Goal: Information Seeking & Learning: Understand process/instructions

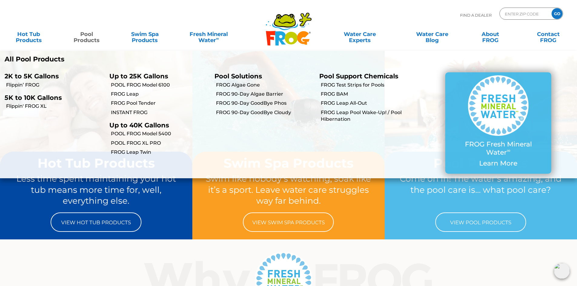
click at [141, 100] on li "FROG Pool Tender" at bounding box center [157, 102] width 105 height 9
click at [142, 101] on link "FROG Pool Tender" at bounding box center [160, 103] width 99 height 7
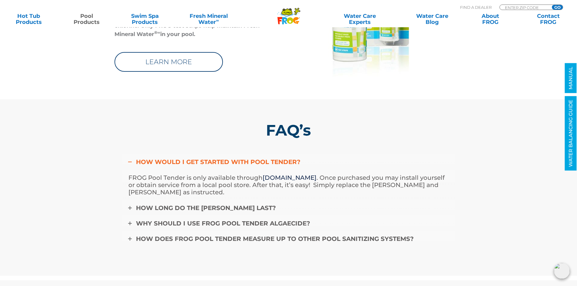
scroll to position [1909, 0]
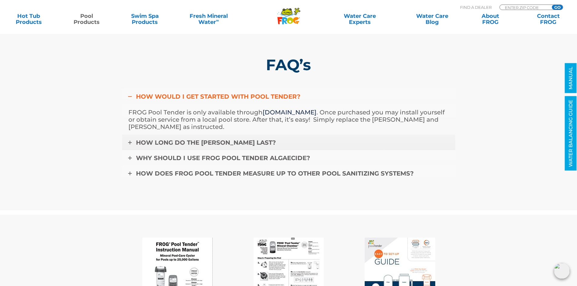
click at [131, 142] on icon at bounding box center [130, 143] width 4 height 4
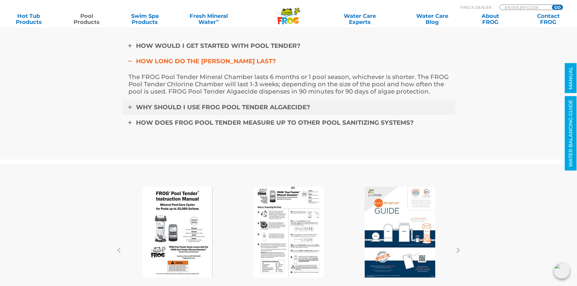
scroll to position [1970, 0]
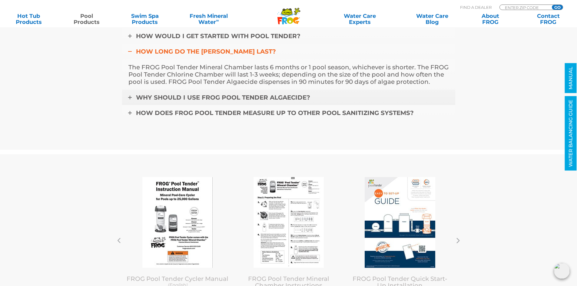
click at [128, 96] on icon at bounding box center [130, 98] width 4 height 4
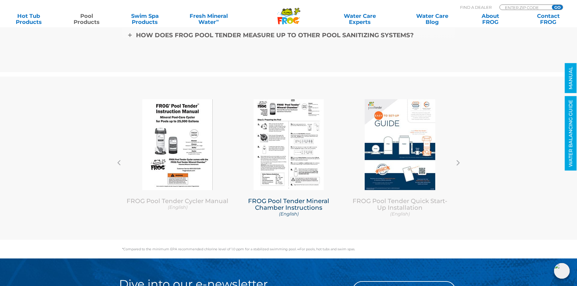
scroll to position [1909, 0]
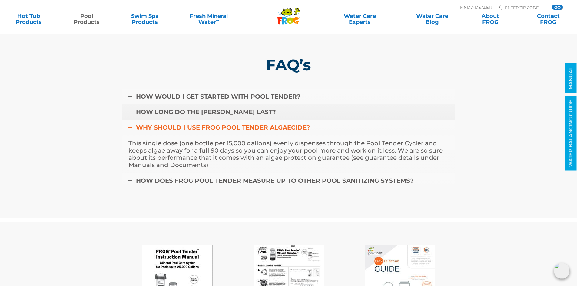
click at [129, 111] on icon at bounding box center [130, 112] width 4 height 4
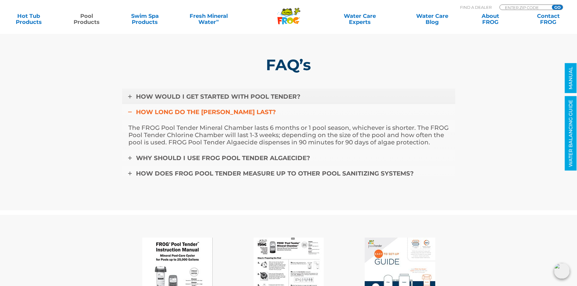
click at [134, 96] on link "HOW WOULD I GET STARTED WITH POOL TENDER?" at bounding box center [288, 97] width 333 height 16
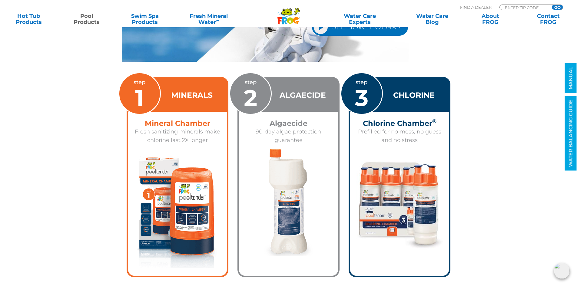
scroll to position [939, 0]
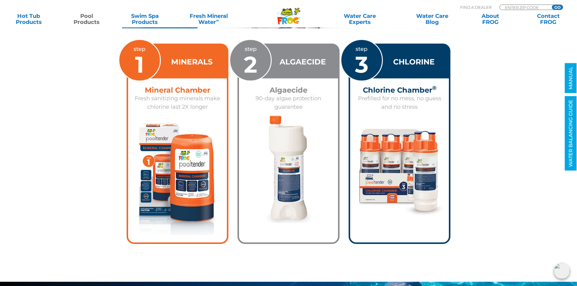
click at [397, 183] on img at bounding box center [400, 171] width 86 height 97
click at [571, 82] on link "MANUAL" at bounding box center [571, 78] width 12 height 30
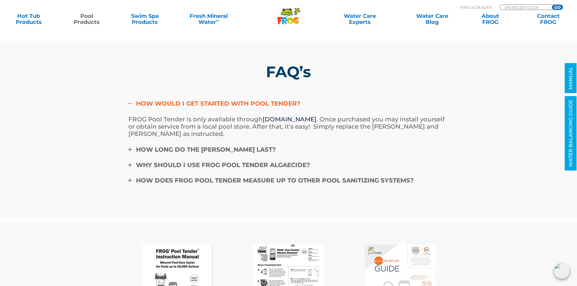
scroll to position [1871, 0]
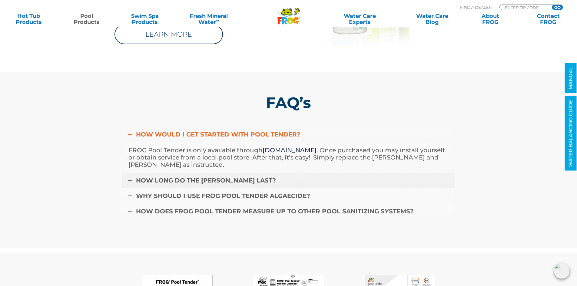
click at [132, 180] on link "How long do the Chambers last?" at bounding box center [288, 181] width 333 height 16
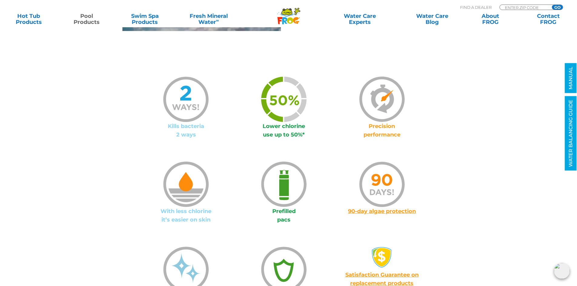
scroll to position [508, 0]
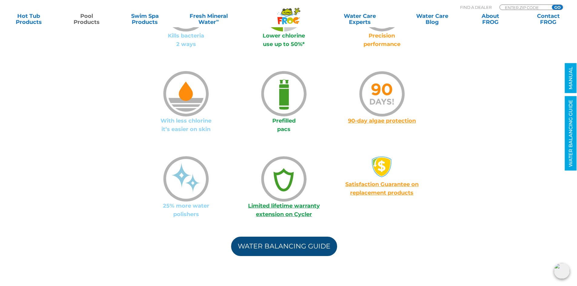
click at [298, 246] on link "Water Balancing Guide" at bounding box center [284, 246] width 106 height 19
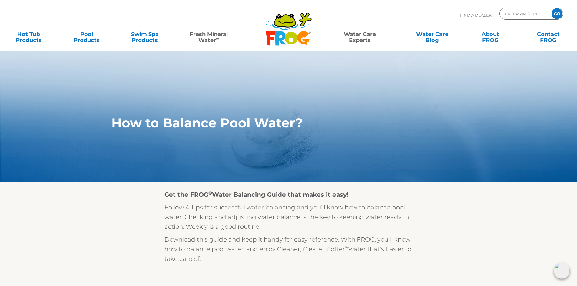
click at [201, 33] on link "Fresh Mineral Water ∞" at bounding box center [208, 34] width 57 height 12
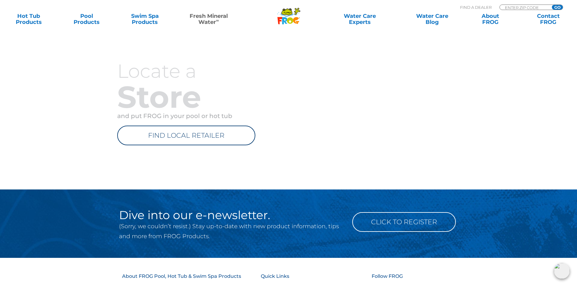
scroll to position [709, 0]
